Goal: Book appointment/travel/reservation

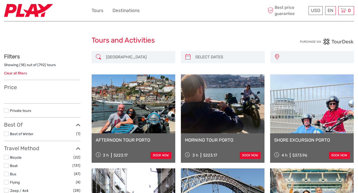
type input "[DATE] - [DATE]"
select select
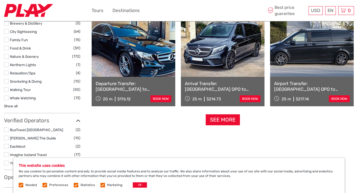
scroll to position [544, 0]
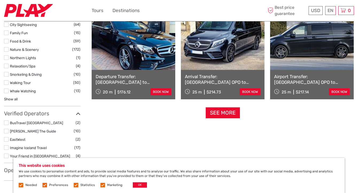
click at [212, 113] on link "See more" at bounding box center [223, 112] width 34 height 11
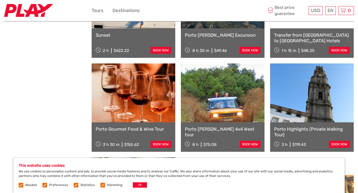
scroll to position [870, 0]
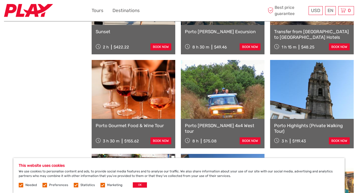
click at [216, 31] on link "Porto [PERSON_NAME] Excursion" at bounding box center [223, 31] width 76 height 5
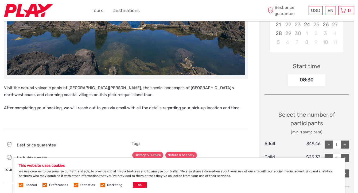
scroll to position [154, 0]
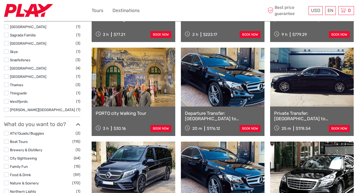
type input "[DATE] - [DATE]"
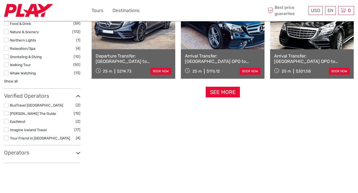
select select
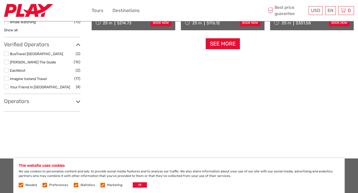
scroll to position [621, 0]
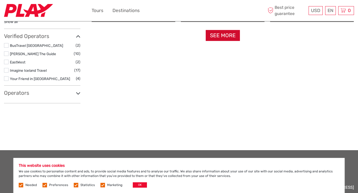
click at [216, 36] on link "See more" at bounding box center [223, 35] width 34 height 11
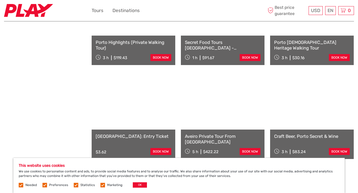
scroll to position [1048, 0]
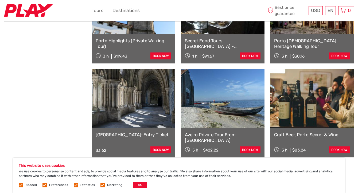
click at [211, 41] on link "Secret Food Tours [GEOGRAPHIC_DATA] - [GEOGRAPHIC_DATA]" at bounding box center [223, 43] width 76 height 11
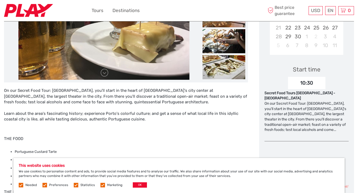
scroll to position [140, 0]
